Goal: Communication & Community: Ask a question

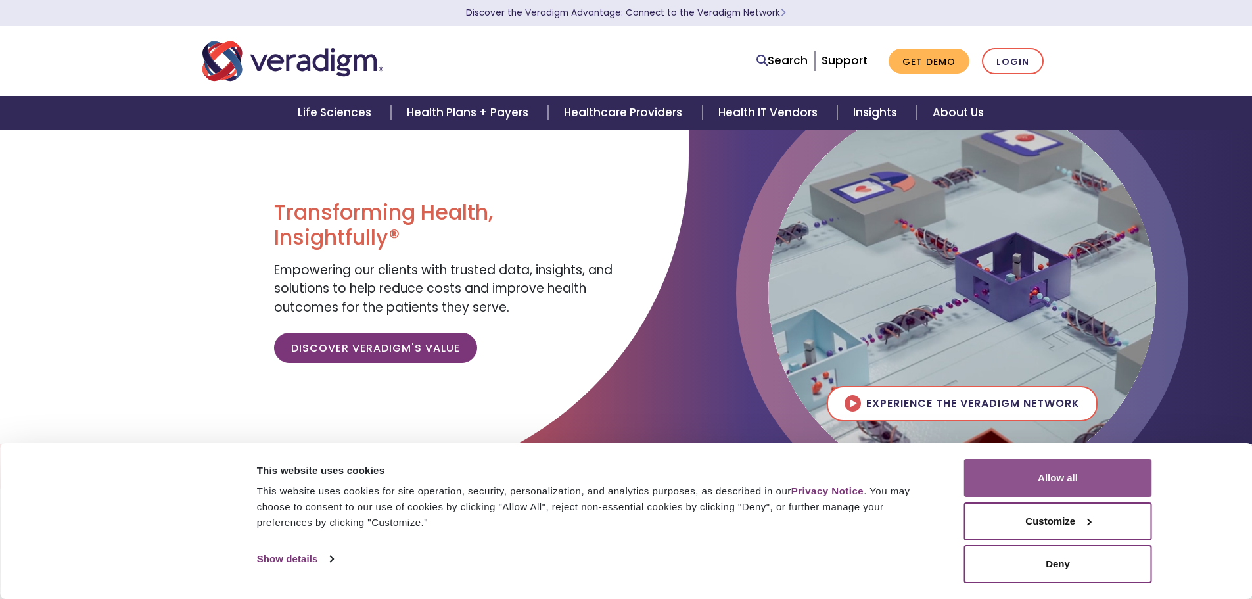
click at [1048, 481] on button "Allow all" at bounding box center [1058, 478] width 188 height 38
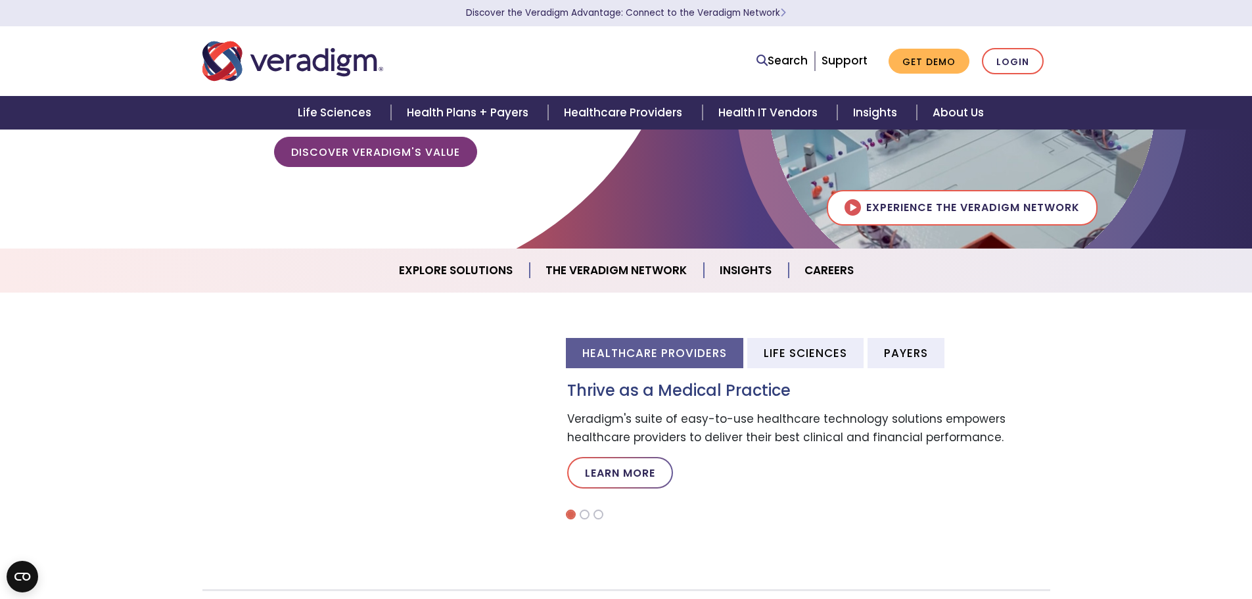
scroll to position [17, 0]
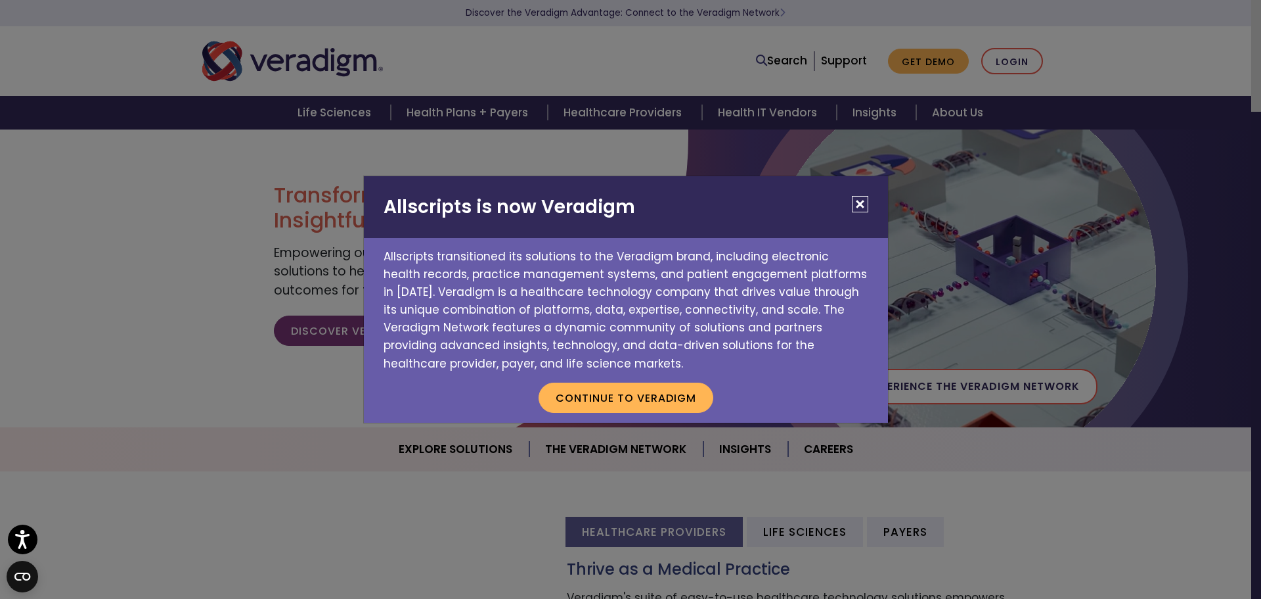
click at [857, 203] on button "Close" at bounding box center [860, 204] width 16 height 16
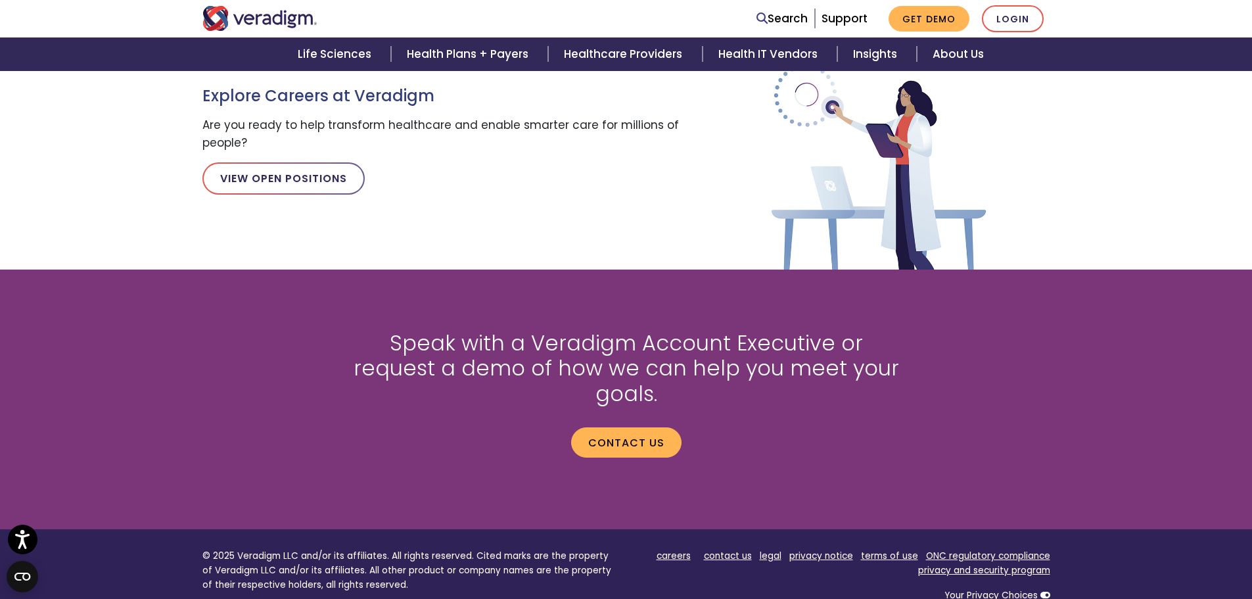
scroll to position [1660, 0]
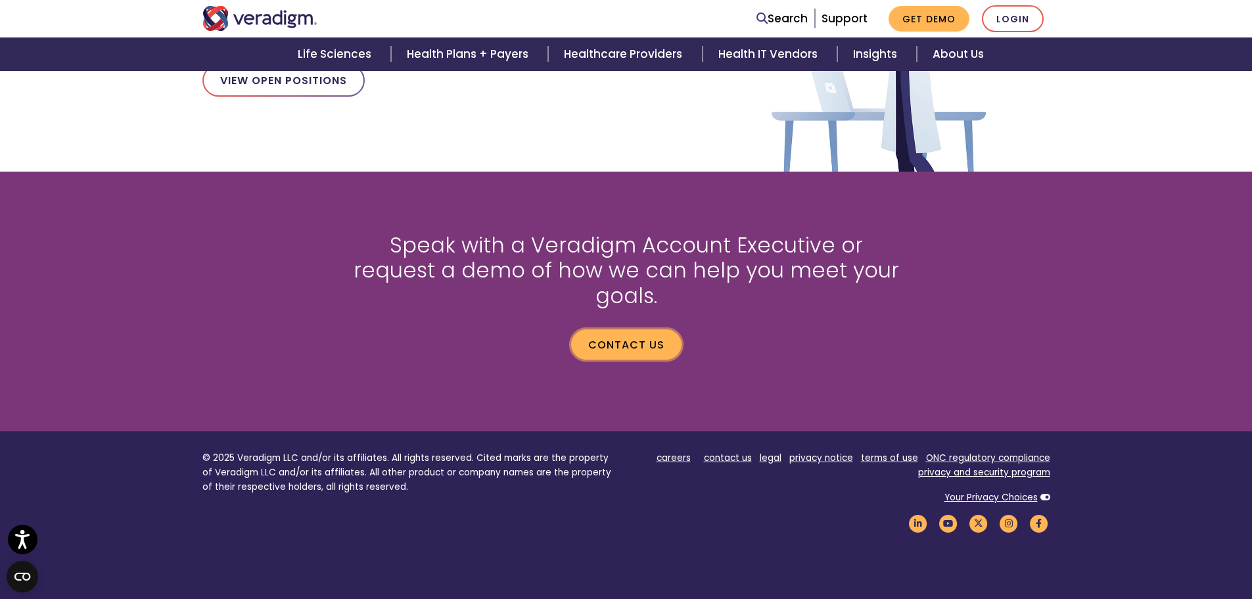
click at [632, 329] on link "Contact us" at bounding box center [626, 344] width 110 height 30
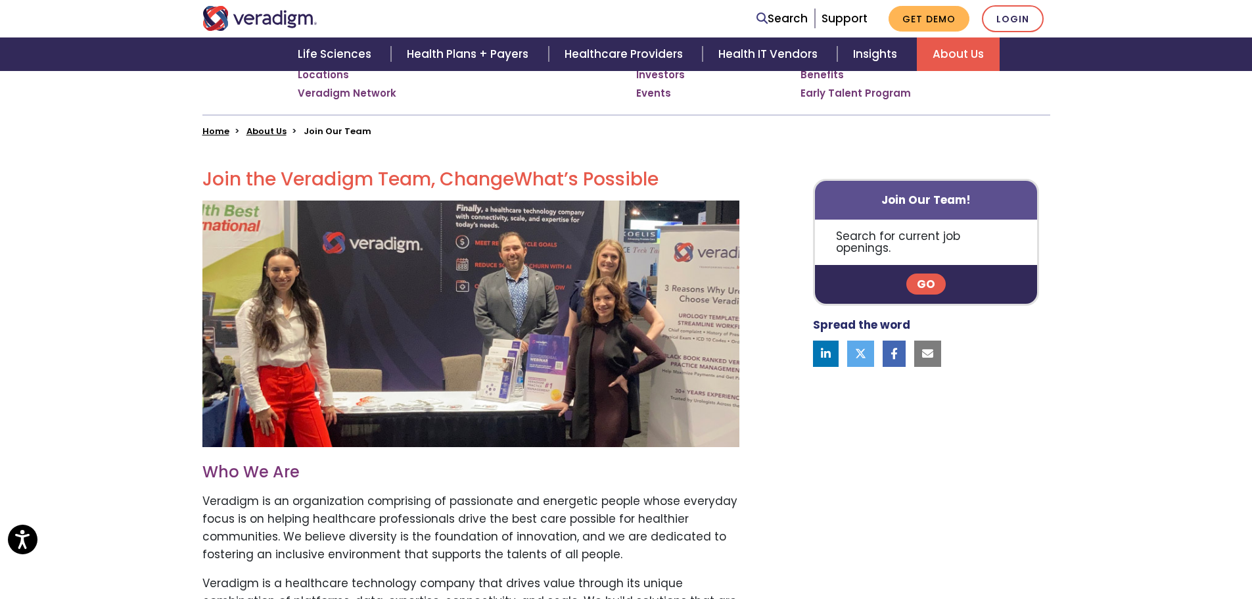
scroll to position [263, 0]
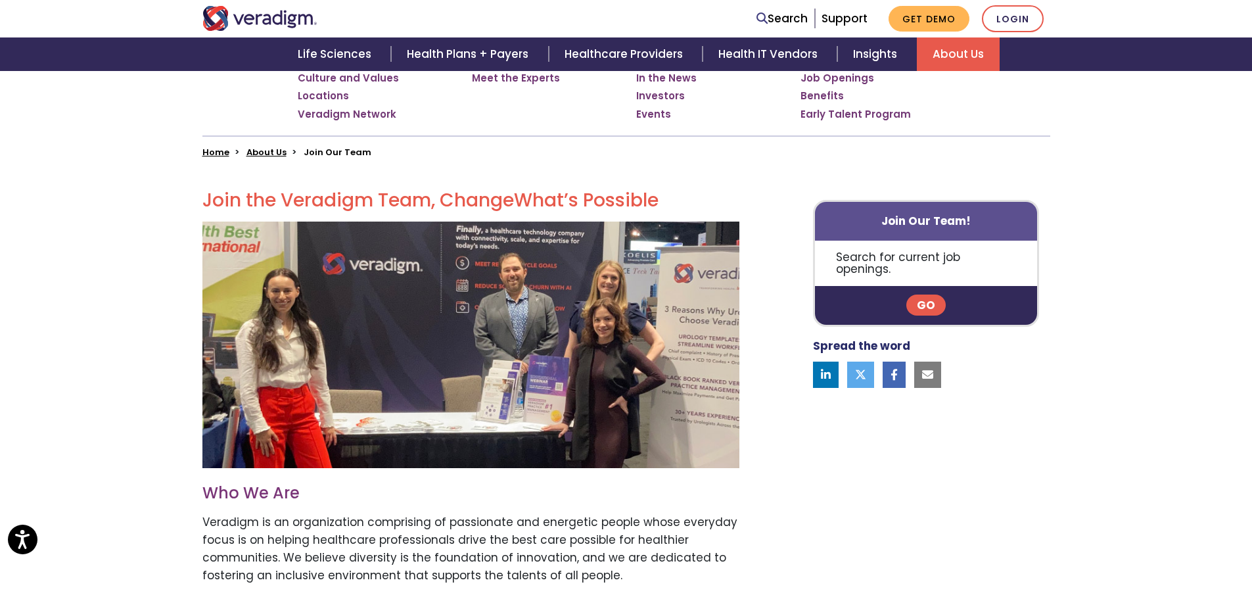
click at [935, 296] on link "Go" at bounding box center [925, 304] width 39 height 21
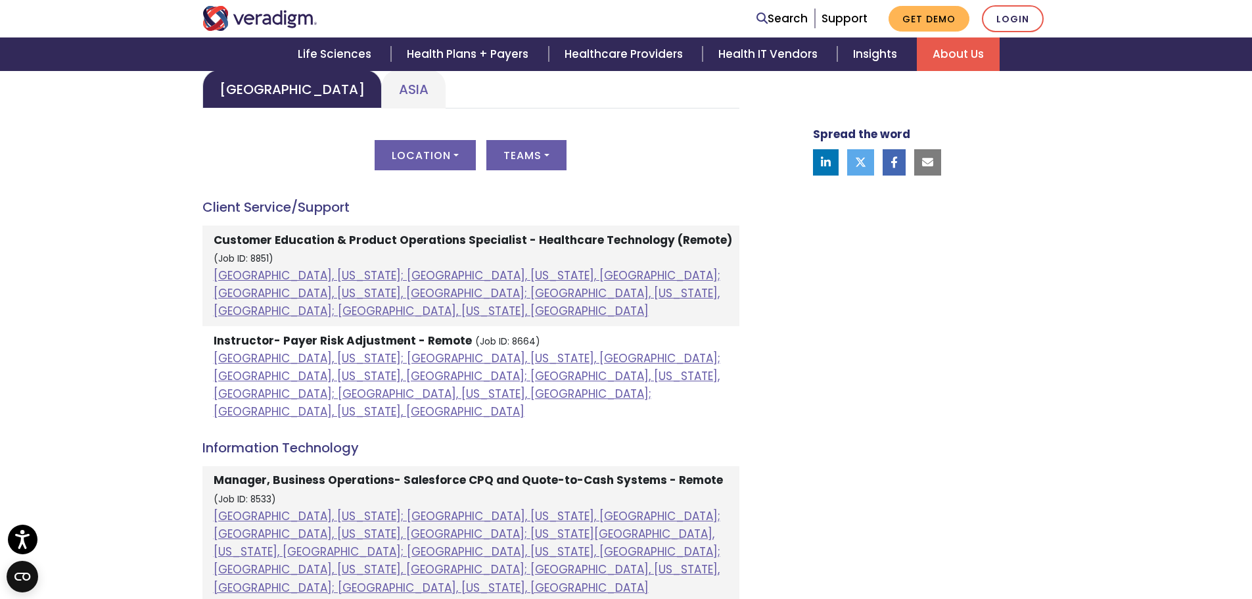
scroll to position [591, 0]
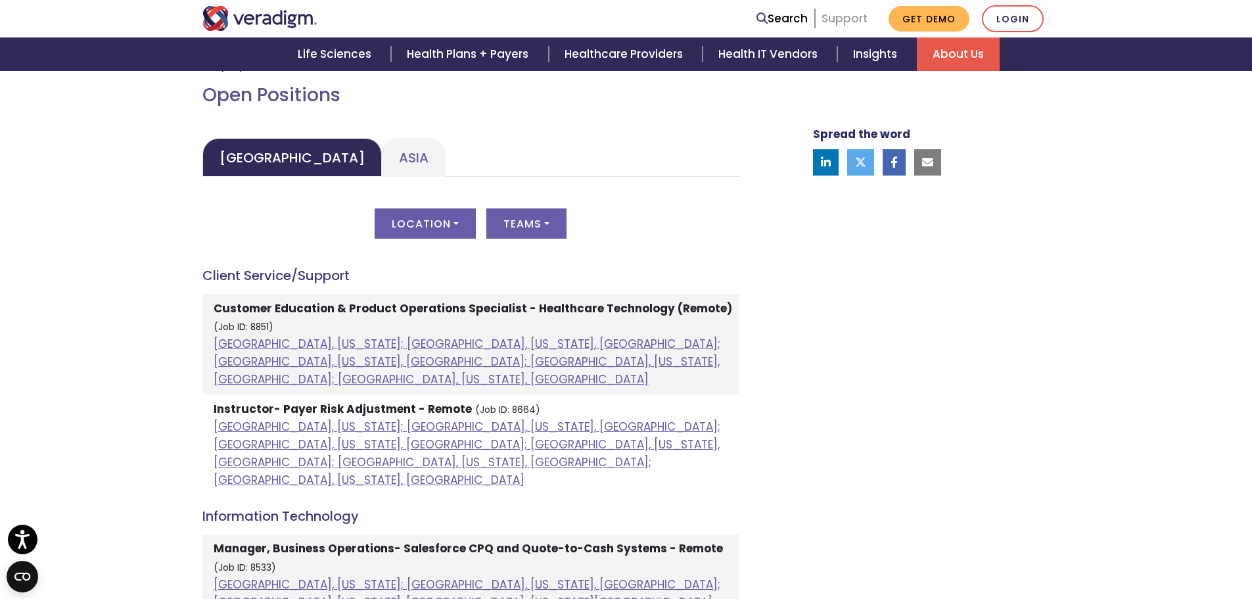
click at [845, 20] on link "Support" at bounding box center [844, 19] width 46 height 16
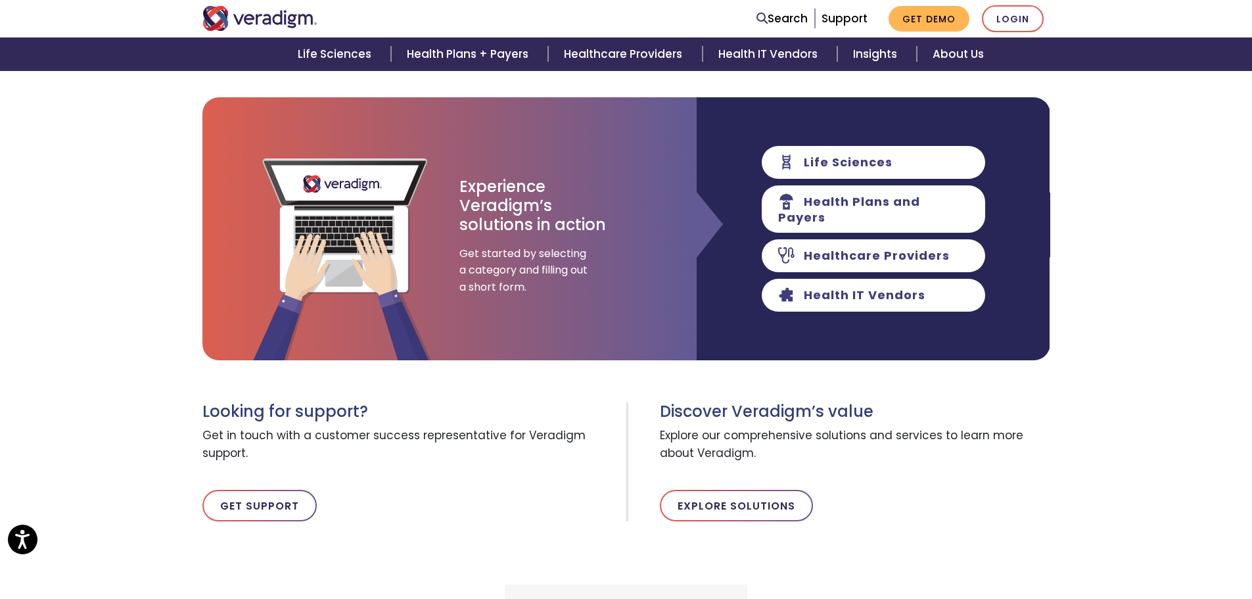
scroll to position [263, 0]
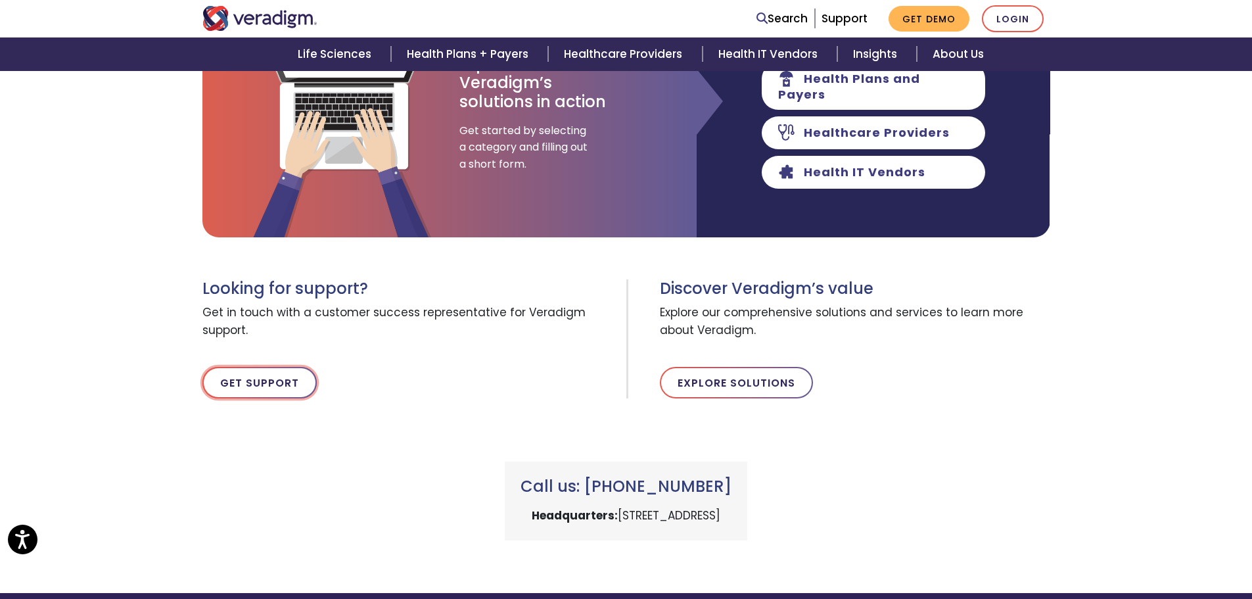
click at [235, 382] on link "Get Support" at bounding box center [259, 383] width 114 height 32
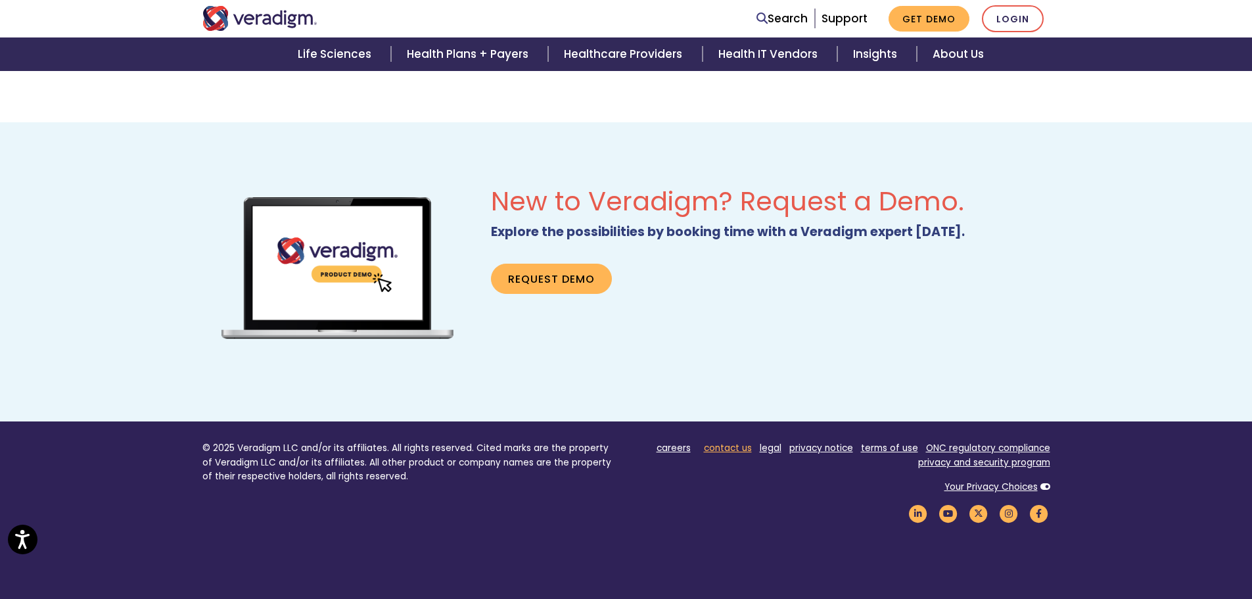
scroll to position [855, 0]
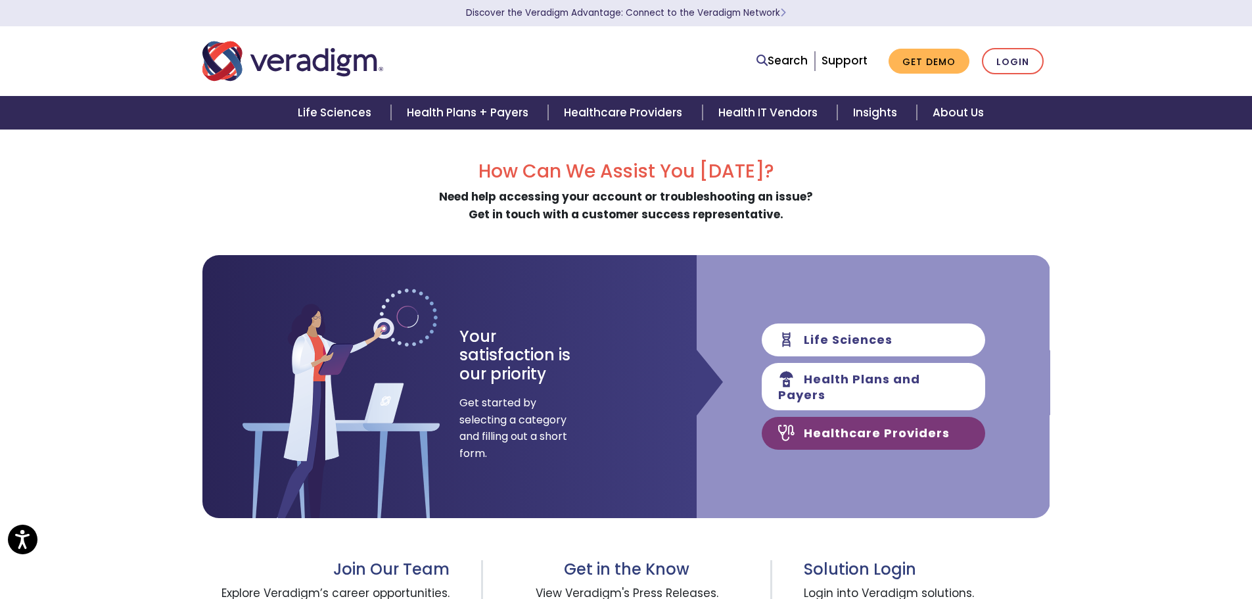
click at [807, 419] on link "Healthcare Providers" at bounding box center [872, 433] width 223 height 33
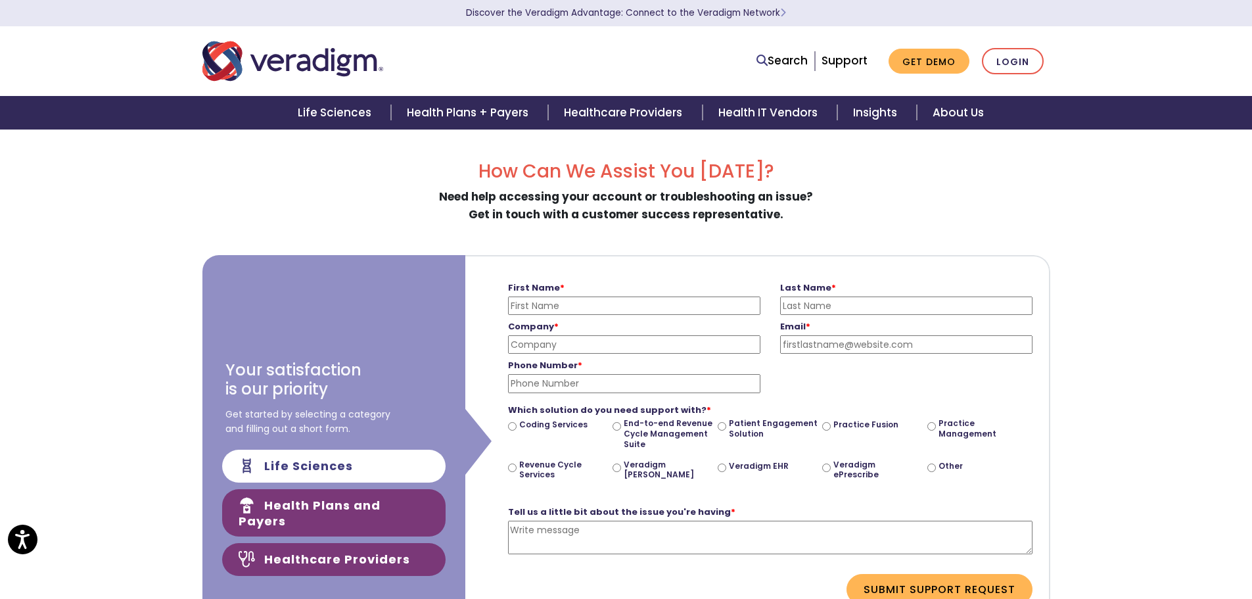
click at [379, 519] on link "Health Plans and Payers" at bounding box center [333, 512] width 223 height 47
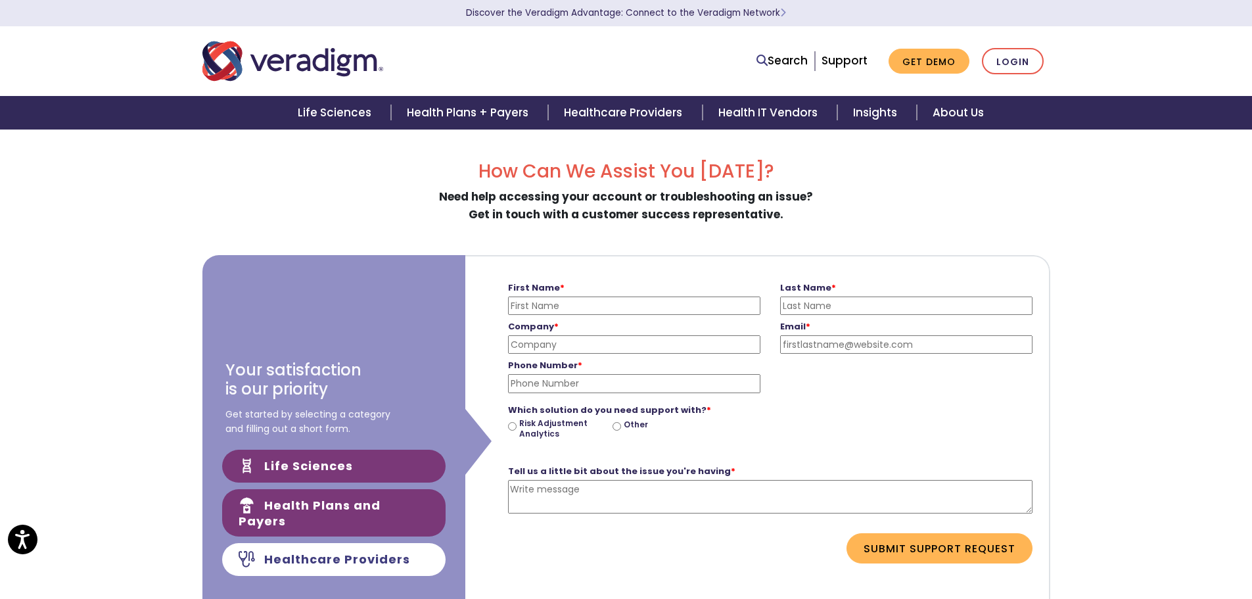
click at [391, 472] on link "Life Sciences" at bounding box center [333, 465] width 223 height 33
click at [393, 518] on link "Health Plans and Payers" at bounding box center [333, 512] width 223 height 47
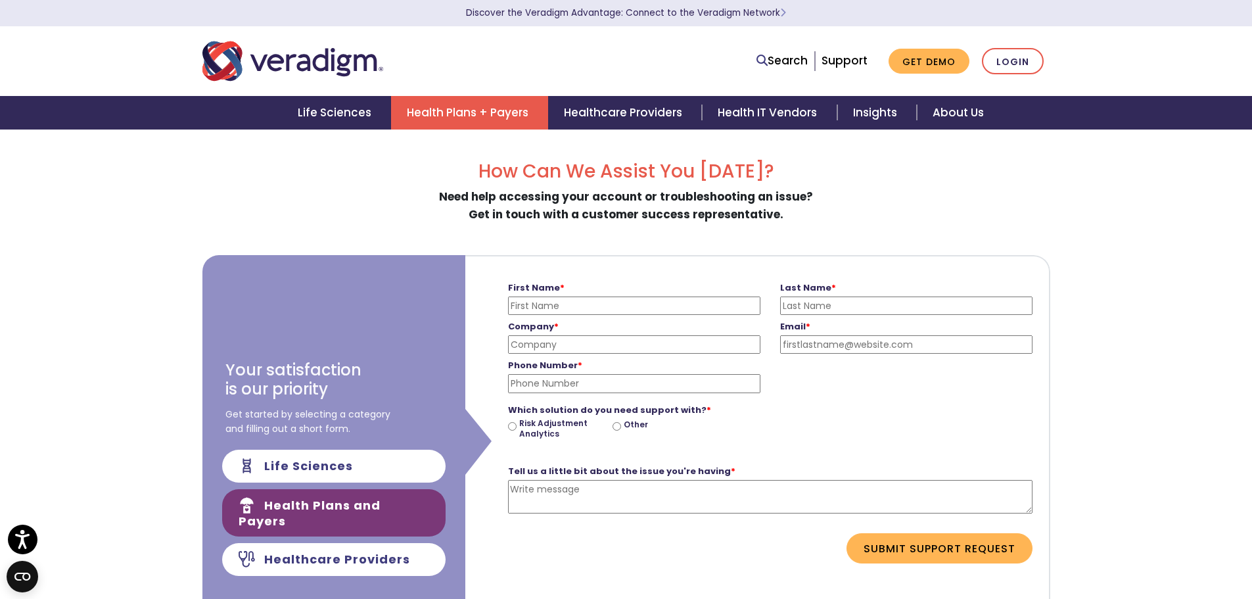
drag, startPoint x: 489, startPoint y: 107, endPoint x: 1180, endPoint y: 265, distance: 708.9
click at [1180, 265] on div "How Can We Assist You [DATE]? Need help accessing your account or troubleshooti…" at bounding box center [626, 583] width 1252 height 909
